Goal: Task Accomplishment & Management: Manage account settings

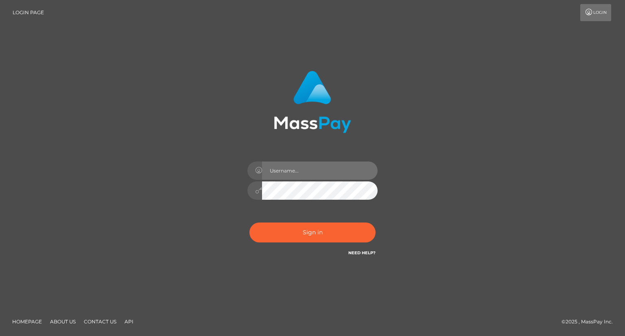
click at [289, 173] on input "text" at bounding box center [320, 171] width 116 height 18
type input "Mirasol.spree"
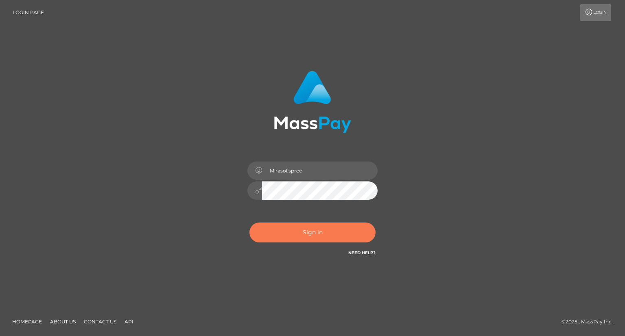
click at [286, 231] on button "Sign in" at bounding box center [312, 233] width 126 height 20
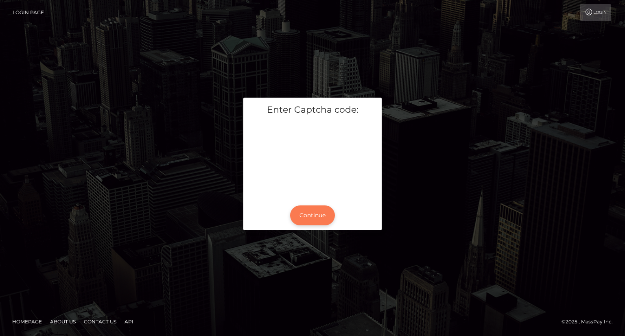
click at [314, 220] on button "Continue" at bounding box center [312, 216] width 45 height 20
click at [311, 220] on button "Continue" at bounding box center [312, 216] width 45 height 20
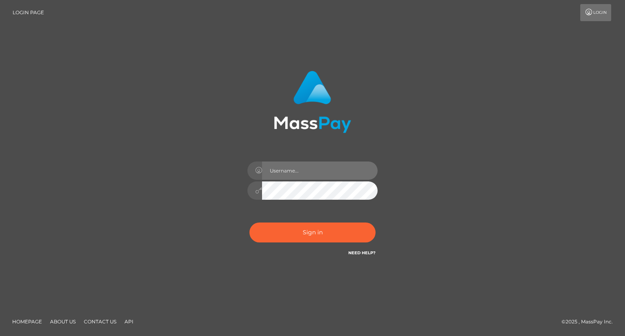
click at [280, 173] on input "text" at bounding box center [320, 171] width 116 height 18
type input "Mirasol.spree"
drag, startPoint x: 428, startPoint y: 188, endPoint x: 392, endPoint y: 190, distance: 35.8
click at [428, 188] on div "Mirasol.spree Sign in" at bounding box center [313, 168] width 464 height 207
click at [318, 175] on input "Mirasol.spree" at bounding box center [320, 171] width 116 height 18
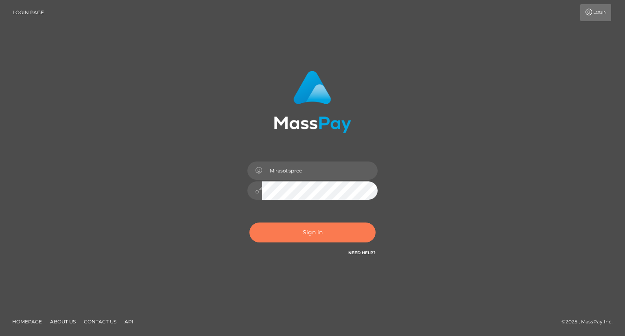
click at [316, 231] on button "Sign in" at bounding box center [312, 233] width 126 height 20
click at [304, 232] on button "Sign in" at bounding box center [312, 233] width 126 height 20
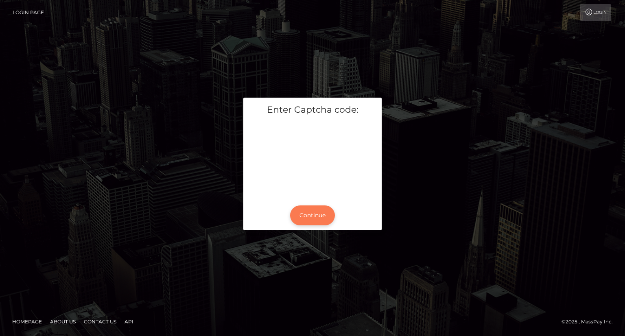
click at [308, 216] on button "Continue" at bounding box center [312, 216] width 45 height 20
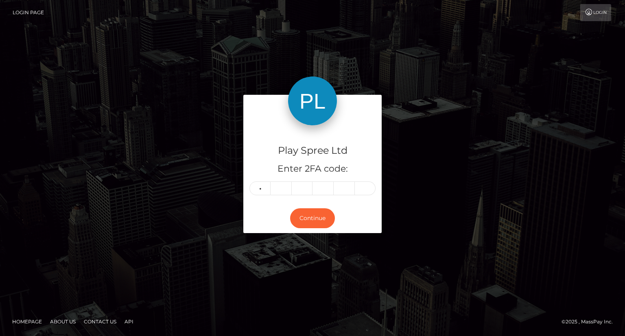
type input "2"
type input "4"
type input "8"
type input "3"
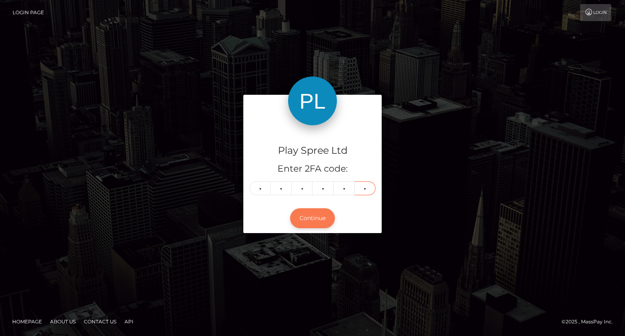
type input "2"
click at [316, 217] on button "Continue" at bounding box center [312, 218] width 45 height 20
click at [17, 134] on div "Play Spree Ltd Enter 2FA code: 2 4 8 3 3 2 248332 Continue" at bounding box center [312, 168] width 625 height 268
click at [310, 223] on button "Continue" at bounding box center [312, 218] width 45 height 20
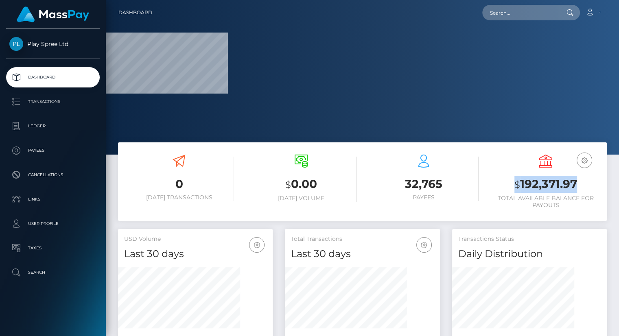
drag, startPoint x: 512, startPoint y: 184, endPoint x: 583, endPoint y: 186, distance: 70.4
click at [583, 186] on h3 "$ 192,371.97" at bounding box center [546, 184] width 110 height 17
copy h3 "$ 192,371.97"
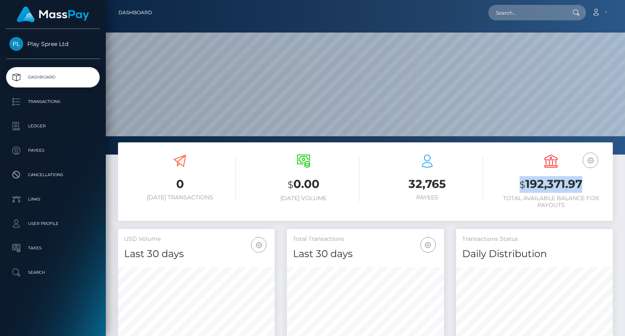
scroll to position [144, 156]
